Goal: Information Seeking & Learning: Learn about a topic

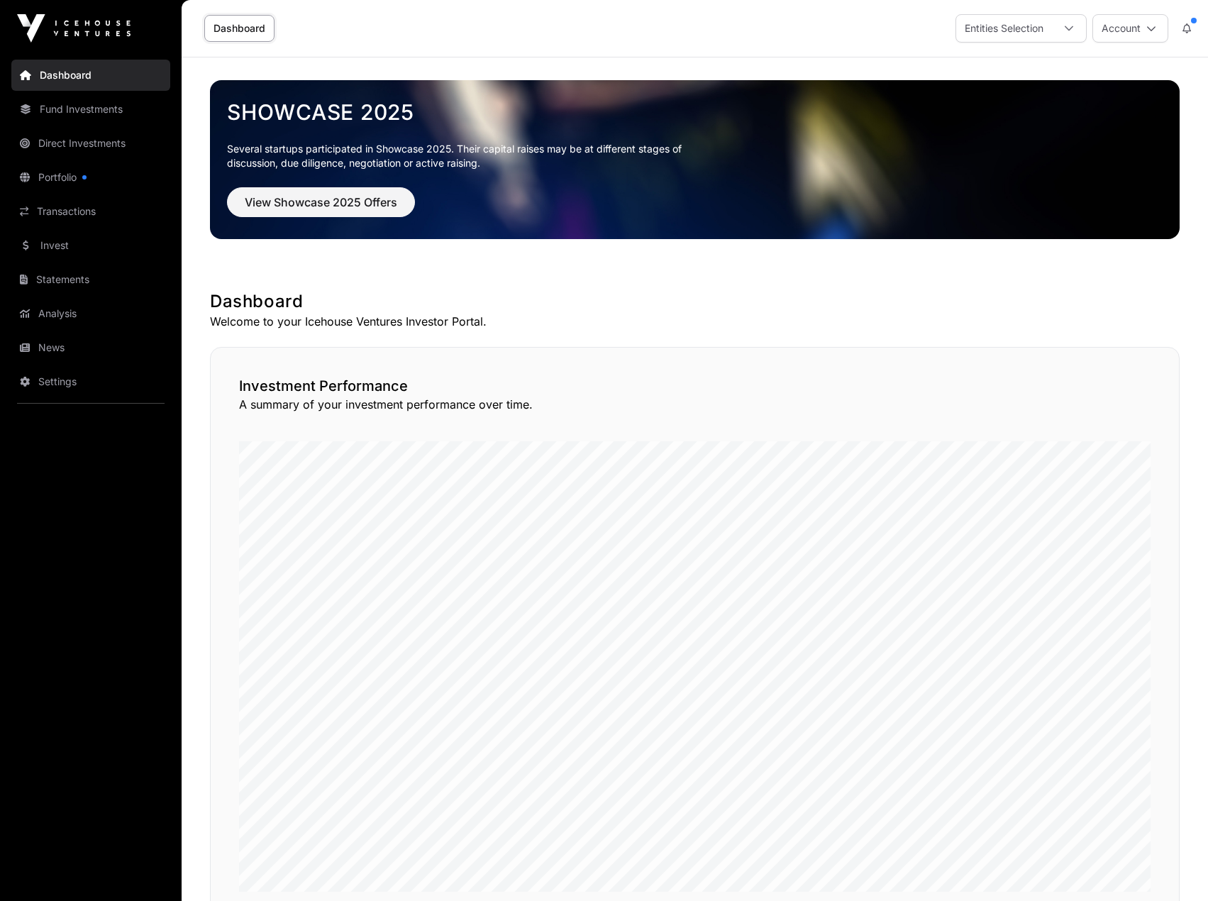
click at [57, 242] on link "Invest" at bounding box center [90, 245] width 159 height 31
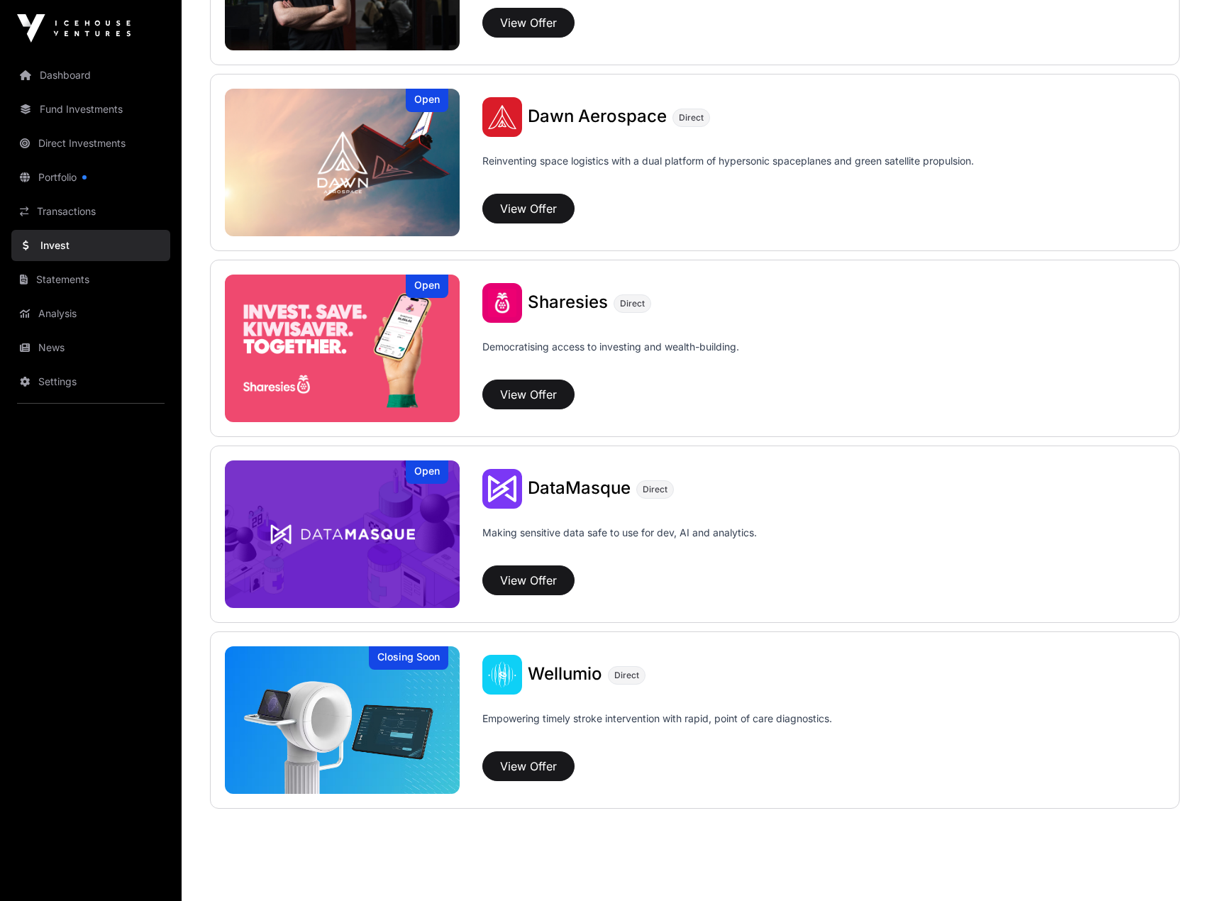
scroll to position [1622, 0]
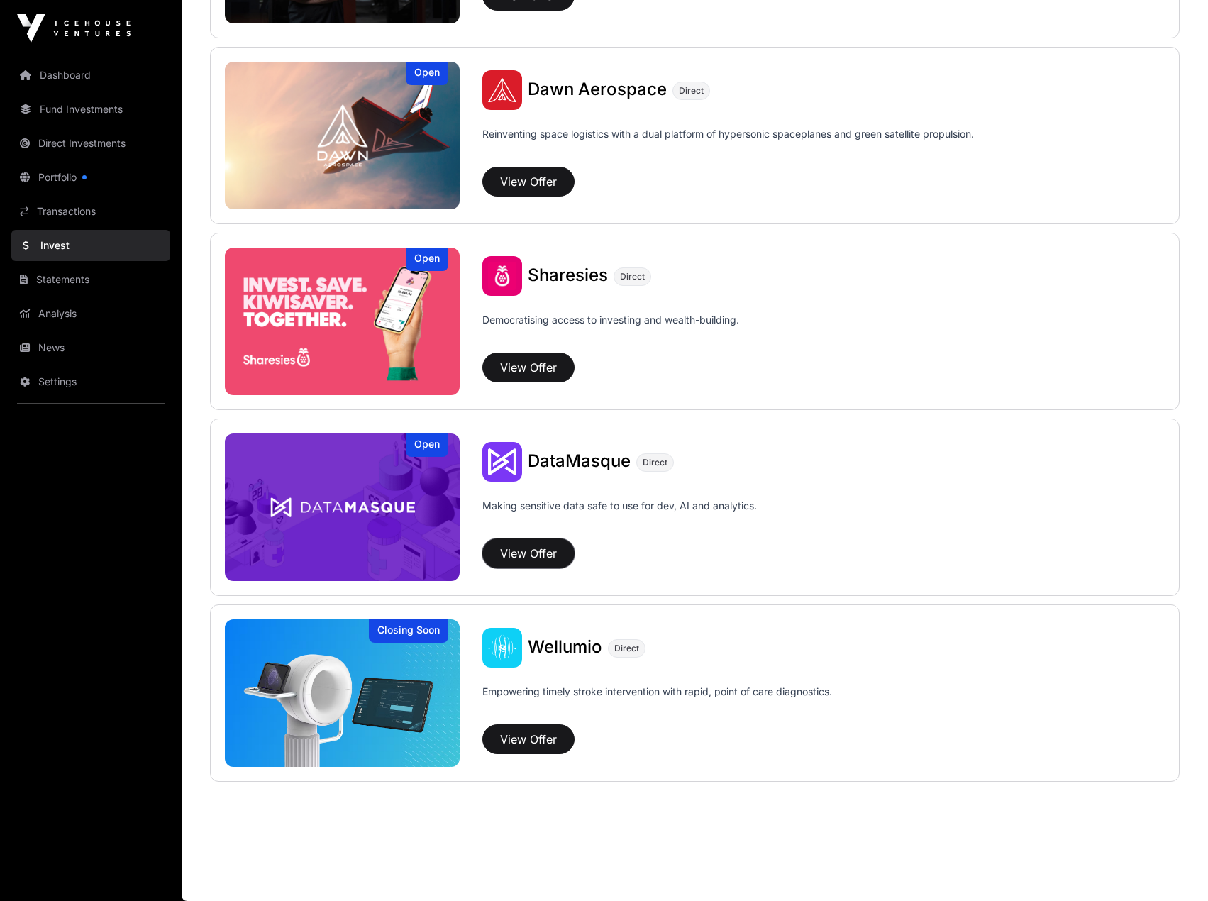
click at [543, 553] on button "View Offer" at bounding box center [528, 553] width 92 height 30
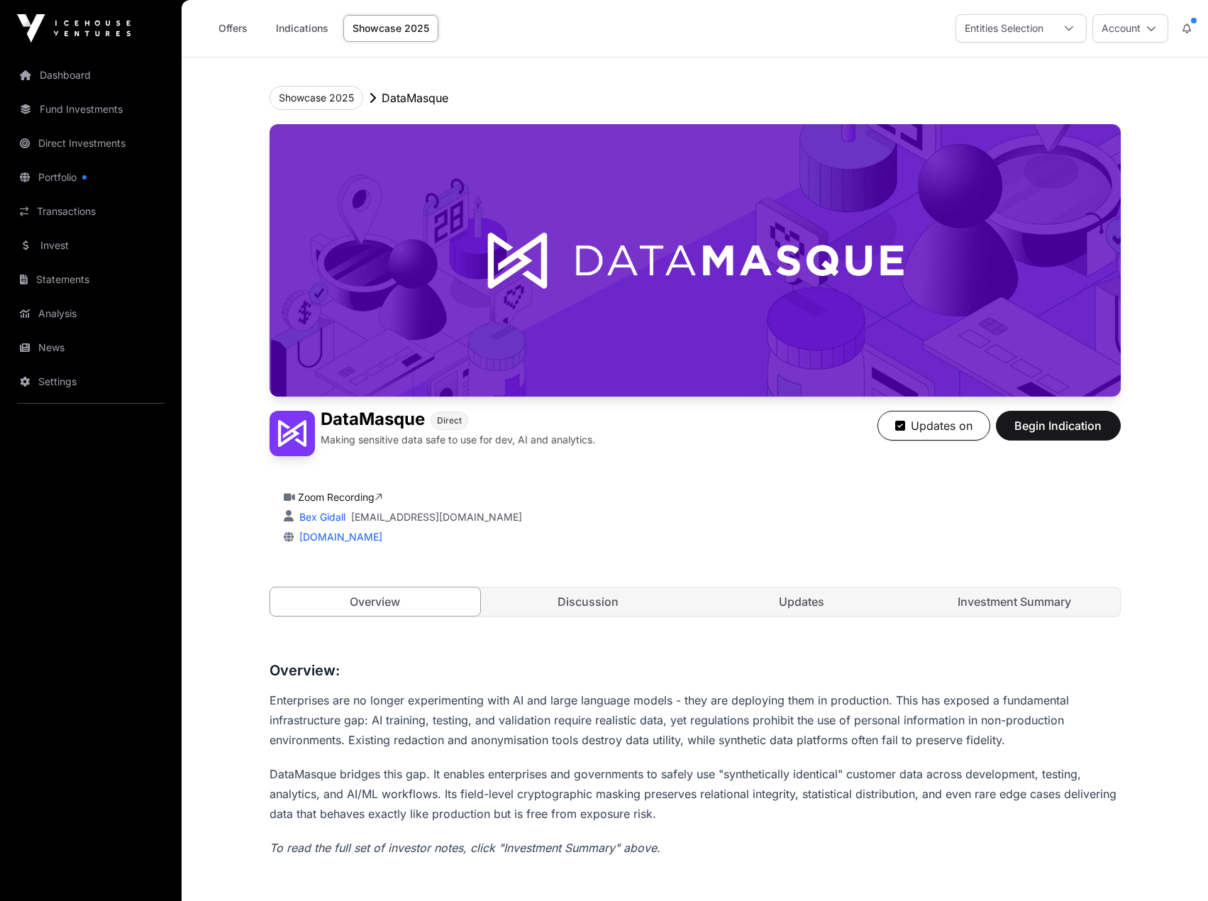
click at [584, 599] on link "Discussion" at bounding box center [588, 601] width 211 height 28
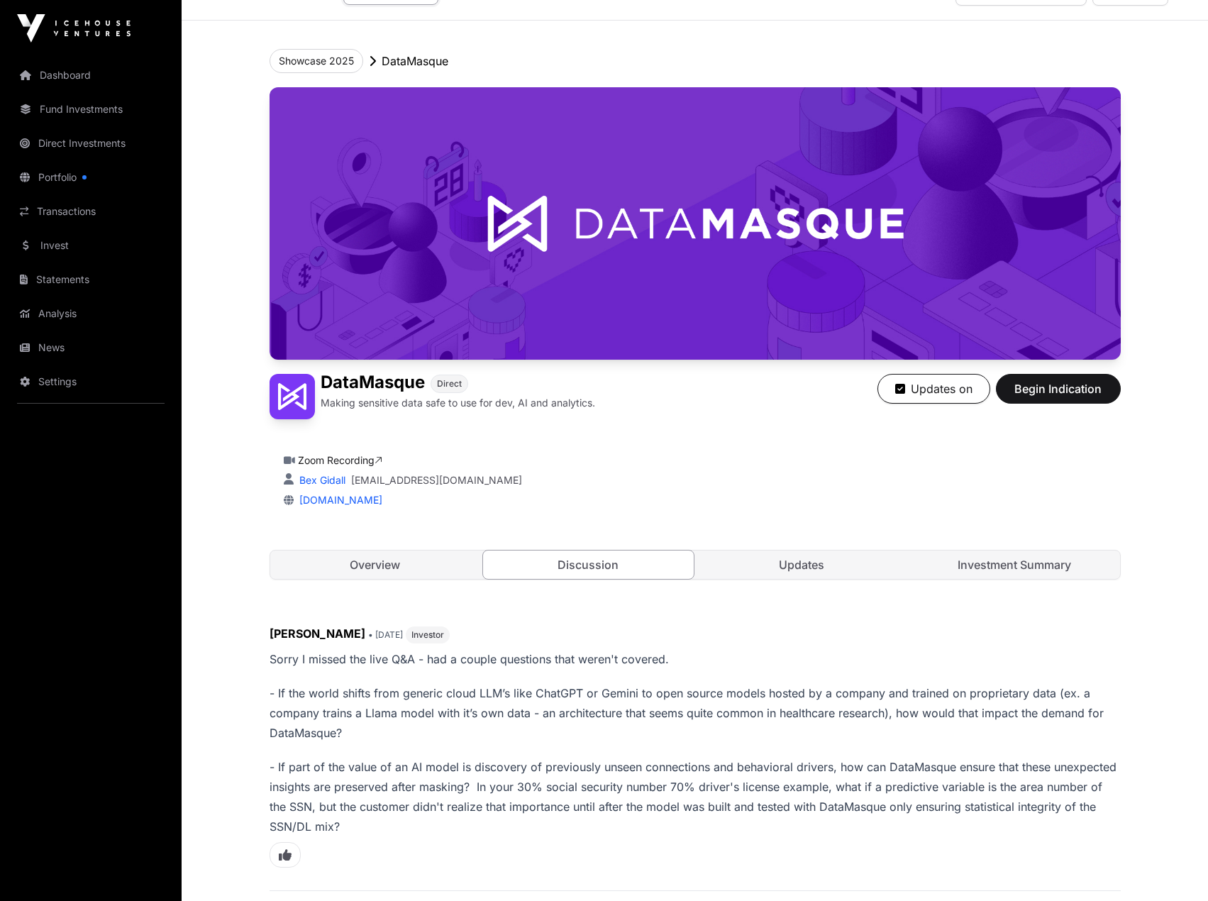
scroll to position [71, 0]
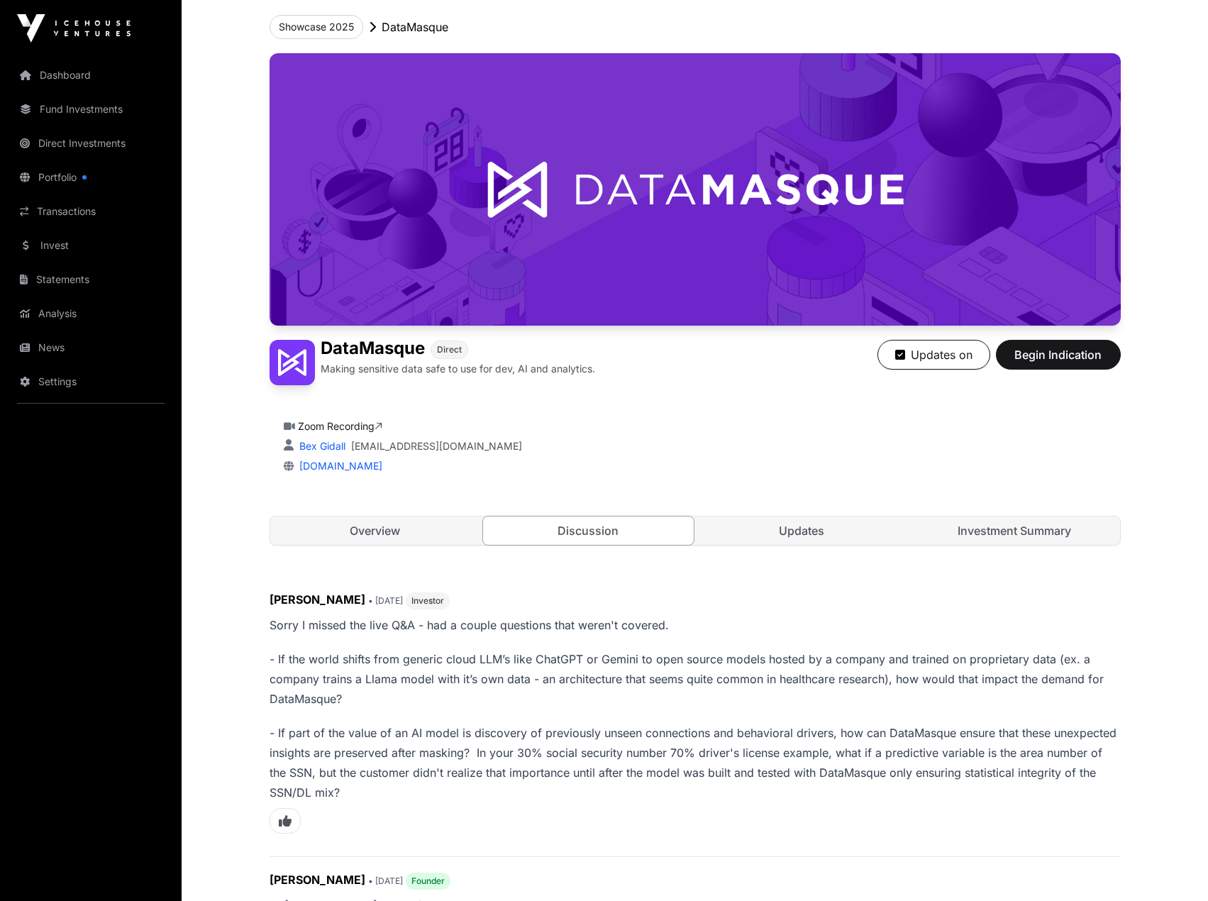
click at [801, 533] on link "Updates" at bounding box center [801, 530] width 211 height 28
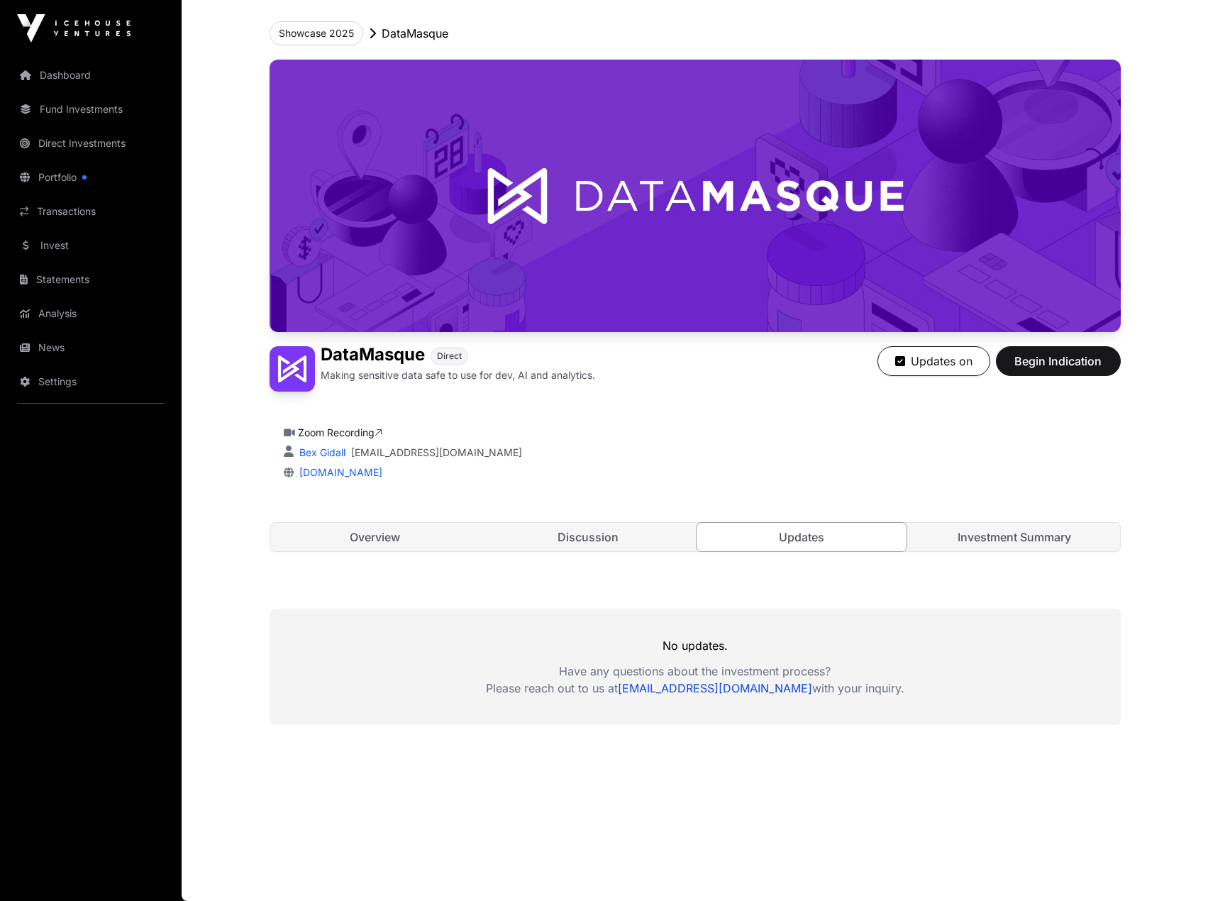
click at [1006, 533] on link "Investment Summary" at bounding box center [1014, 537] width 211 height 28
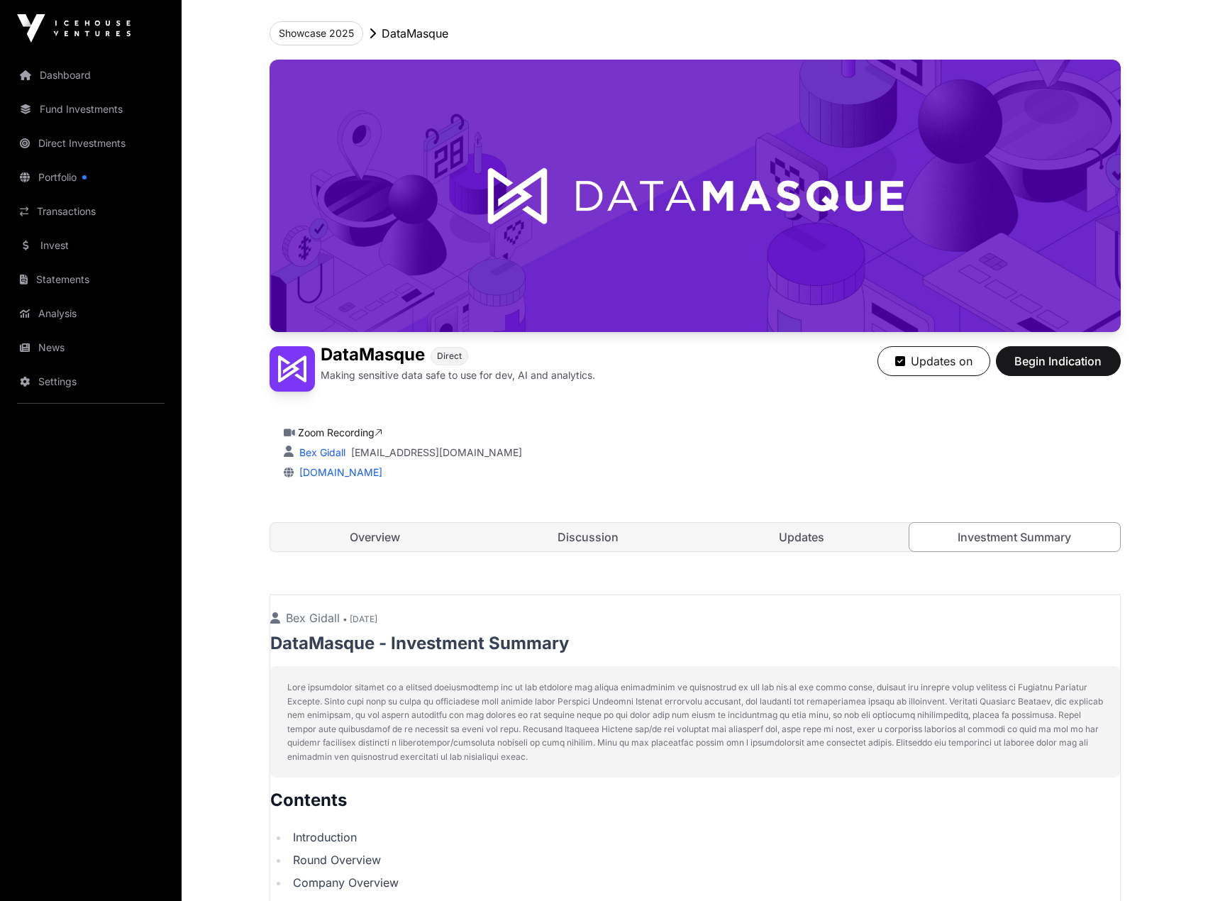
click at [370, 533] on link "Overview" at bounding box center [375, 537] width 211 height 28
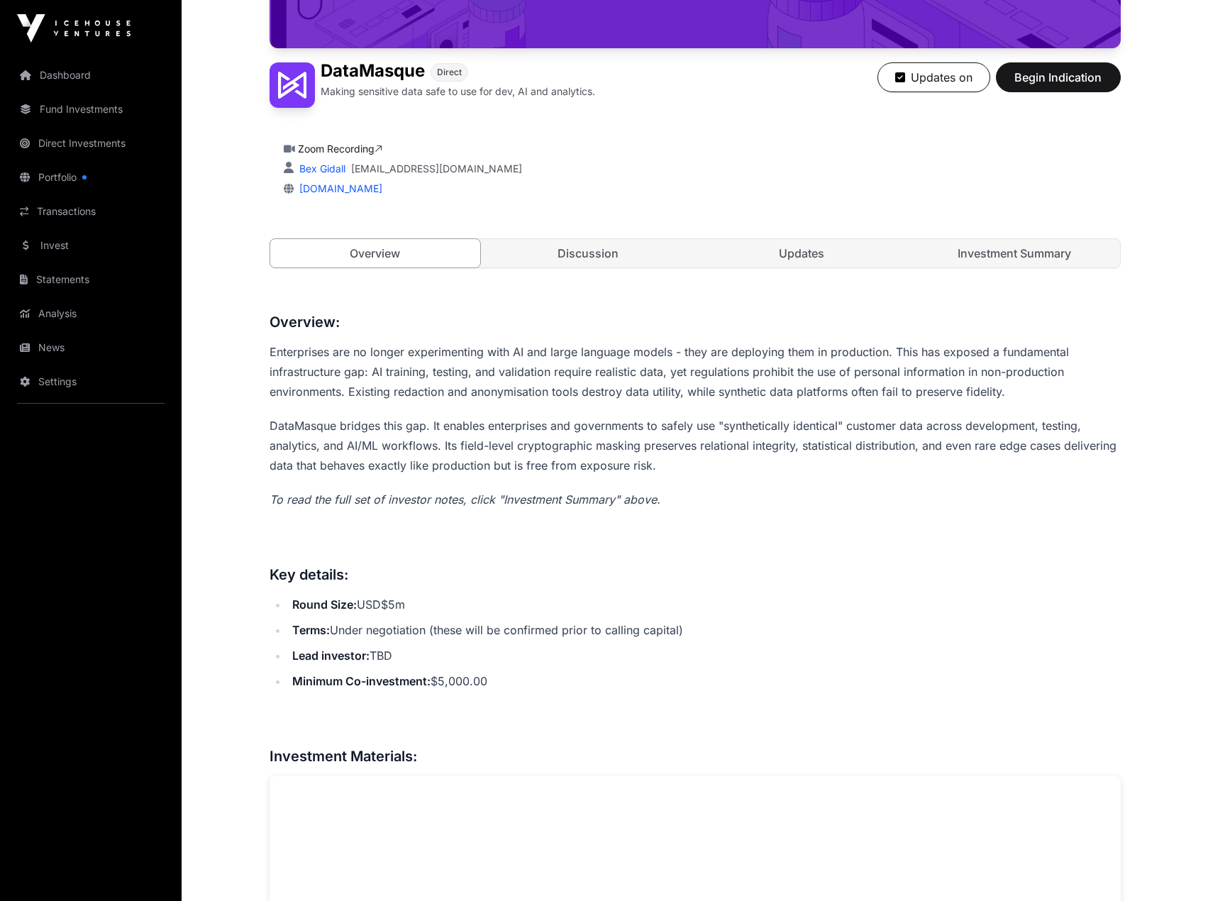
scroll to position [774, 0]
